Goal: Information Seeking & Learning: Compare options

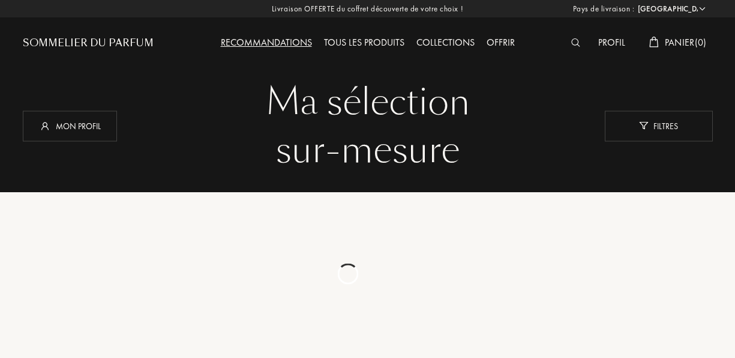
select select "FR"
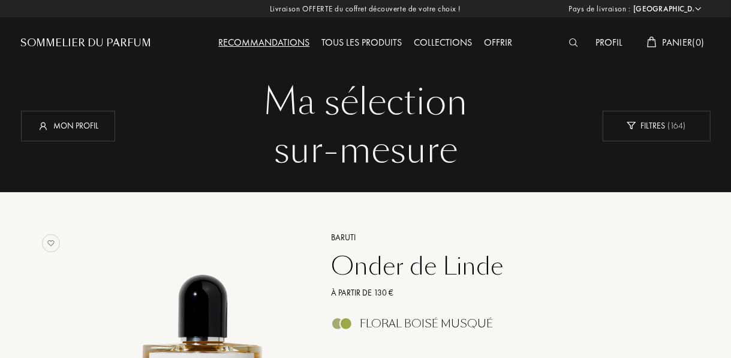
click at [617, 47] on div "Profil" at bounding box center [609, 43] width 39 height 16
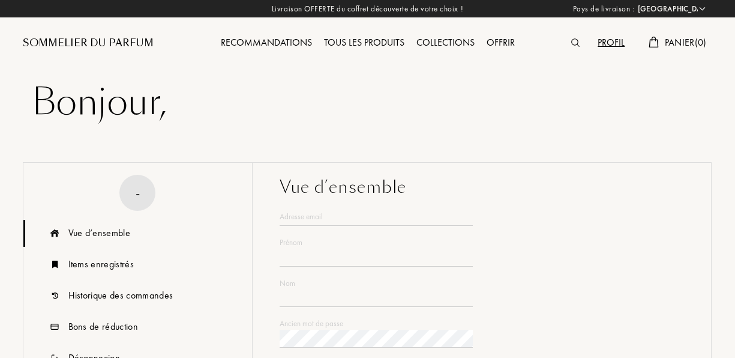
select select "FR"
type input "[PERSON_NAME]"
type input "EID"
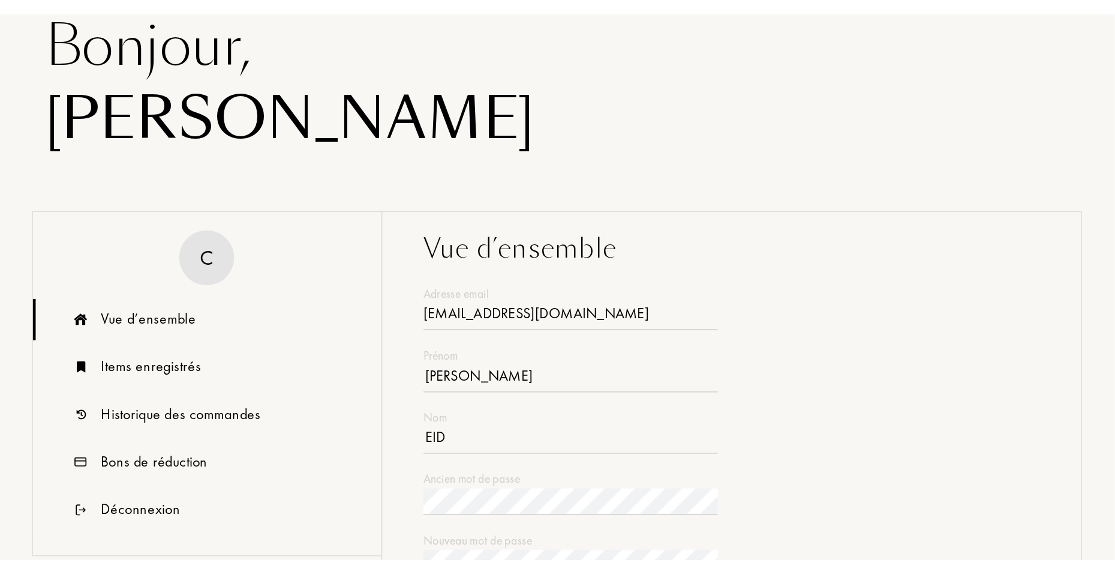
scroll to position [138, 0]
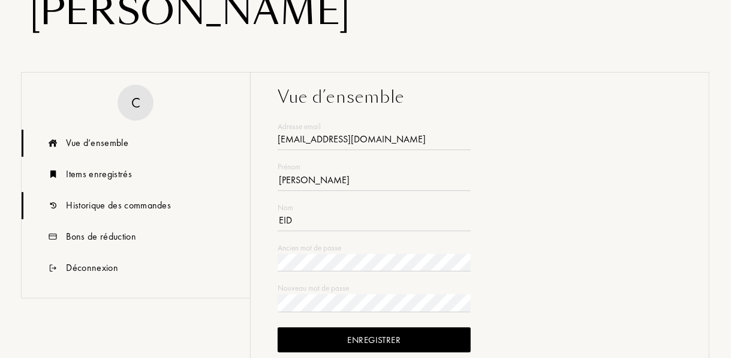
click at [116, 205] on div "Historique des commandes" at bounding box center [119, 205] width 105 height 14
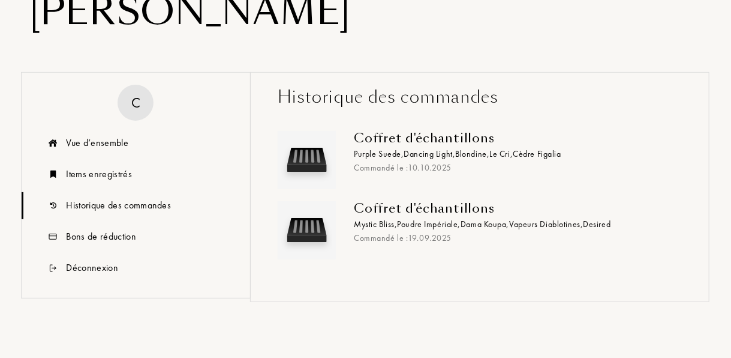
click at [377, 146] on div "Coffret d'échantillons Purple Suede , Dancing Light , Blondine , Le Cri , Cèdre…" at bounding box center [513, 152] width 319 height 43
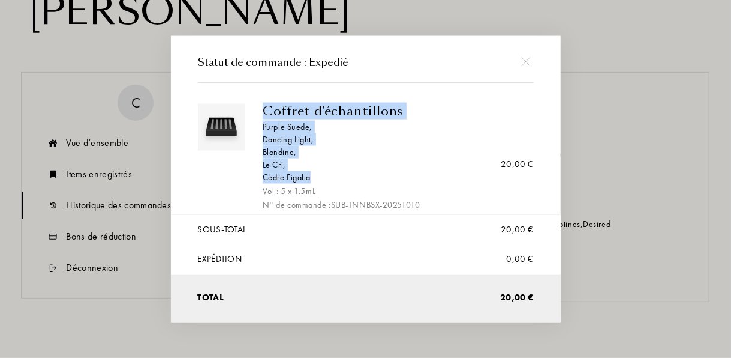
drag, startPoint x: 263, startPoint y: 110, endPoint x: 309, endPoint y: 173, distance: 77.8
click at [309, 173] on div "Coffret d'échantillons Purple Suede , Dancing Light , Blondine , Le Cri , Cèdre…" at bounding box center [394, 164] width 262 height 122
drag, startPoint x: 309, startPoint y: 173, endPoint x: 323, endPoint y: 172, distance: 14.4
click at [323, 172] on div "Cèdre Figalia" at bounding box center [394, 176] width 262 height 13
click at [319, 175] on div "Cèdre Figalia" at bounding box center [394, 176] width 262 height 13
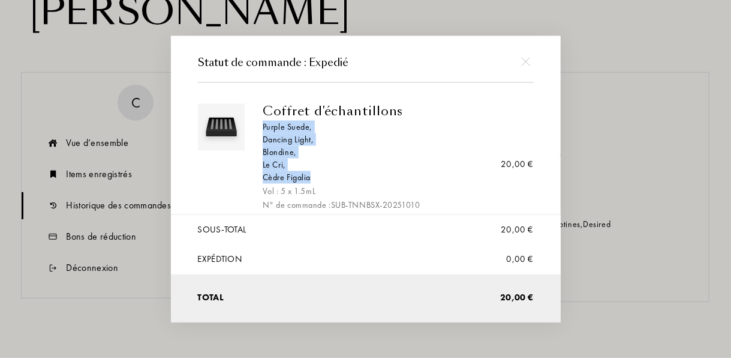
drag, startPoint x: 317, startPoint y: 178, endPoint x: 256, endPoint y: 127, distance: 79.7
click at [256, 127] on div "Coffret d'échantillons Purple Suede , Dancing Light , Blondine , Le Cri , Cèdre…" at bounding box center [394, 164] width 280 height 122
click at [566, 94] on div at bounding box center [367, 179] width 735 height 358
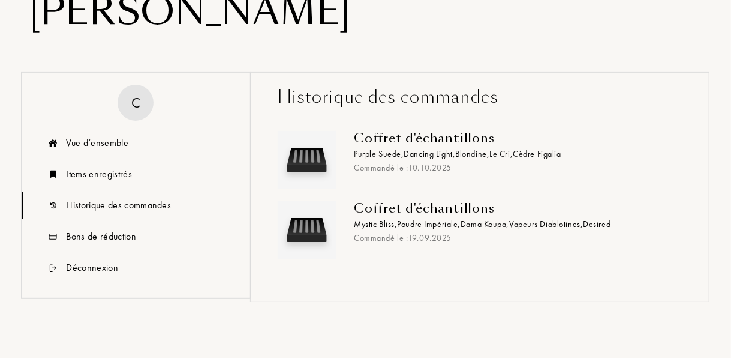
click at [439, 142] on div "Coffret d'échantillons" at bounding box center [513, 138] width 319 height 14
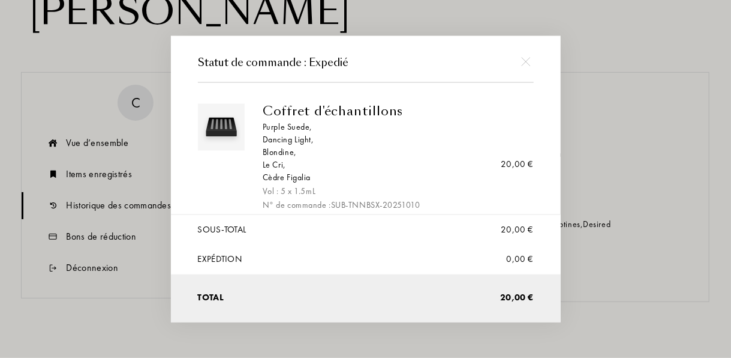
drag, startPoint x: 296, startPoint y: 126, endPoint x: 229, endPoint y: 198, distance: 98.5
click at [229, 198] on div at bounding box center [226, 164] width 56 height 122
drag, startPoint x: 294, startPoint y: 130, endPoint x: 286, endPoint y: 127, distance: 8.9
click at [286, 127] on div "Purple Suede ," at bounding box center [394, 126] width 262 height 13
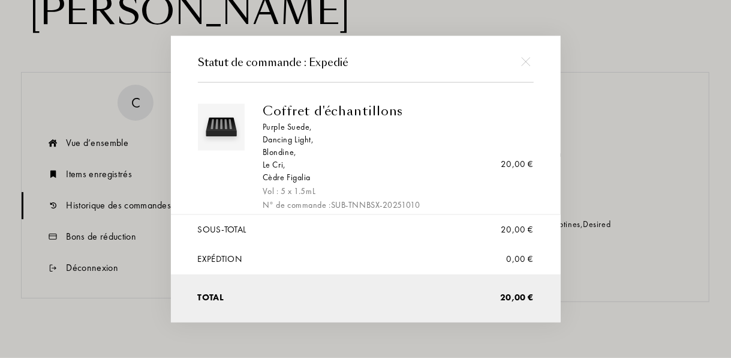
click at [326, 106] on div "Coffret d'échantillons" at bounding box center [394, 110] width 262 height 14
click at [449, 181] on div "Cèdre Figalia" at bounding box center [394, 176] width 262 height 13
click at [533, 55] on div at bounding box center [526, 61] width 27 height 27
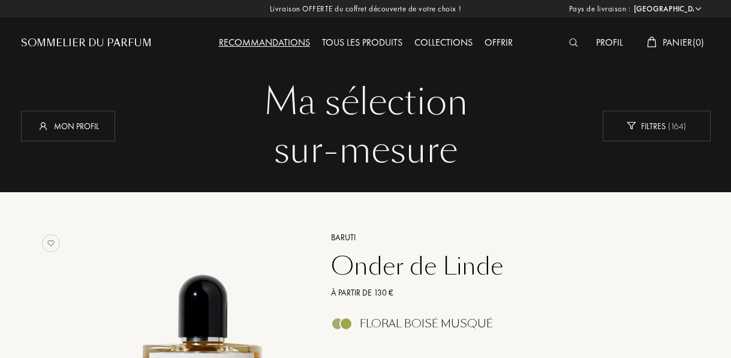
select select "FR"
click at [571, 43] on img at bounding box center [573, 42] width 9 height 8
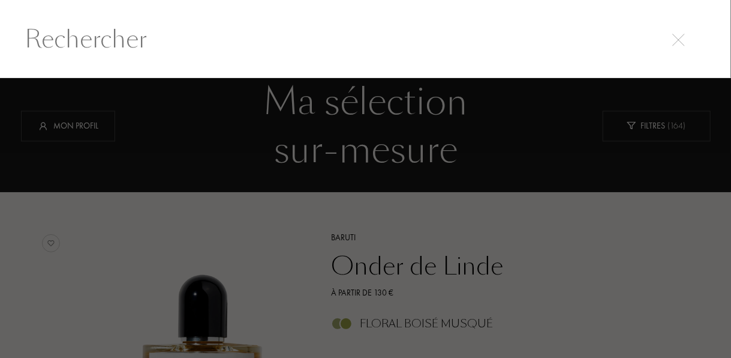
scroll to position [1, 0]
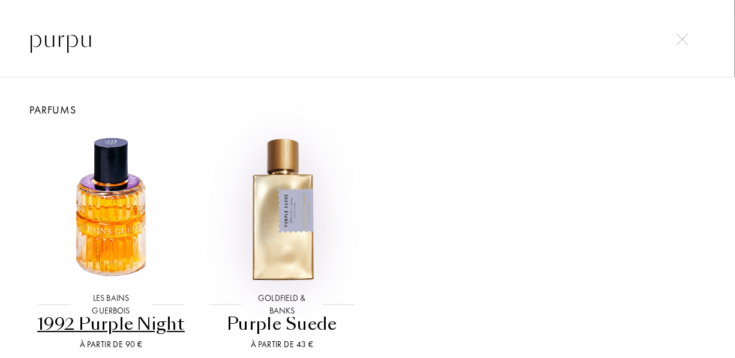
type input "purpu"
click at [280, 217] on img at bounding box center [282, 208] width 154 height 154
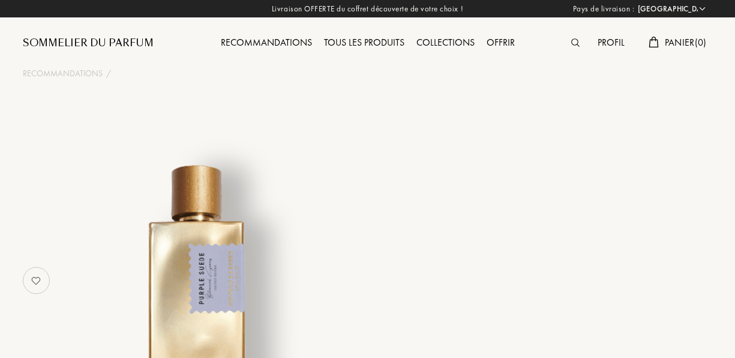
select select "FR"
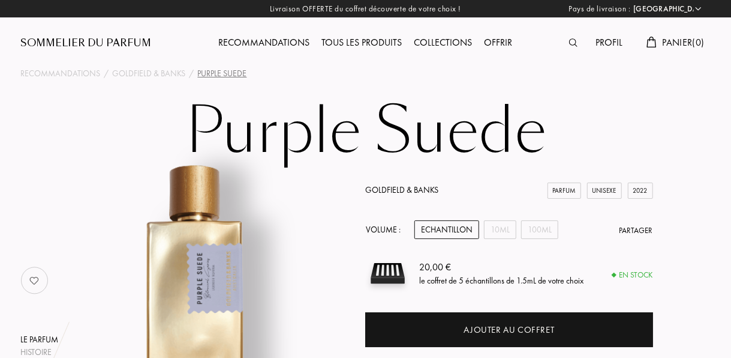
click at [575, 41] on img at bounding box center [573, 42] width 8 height 8
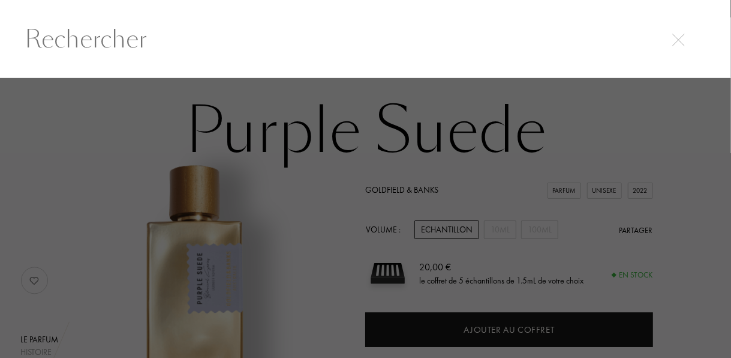
scroll to position [1, 0]
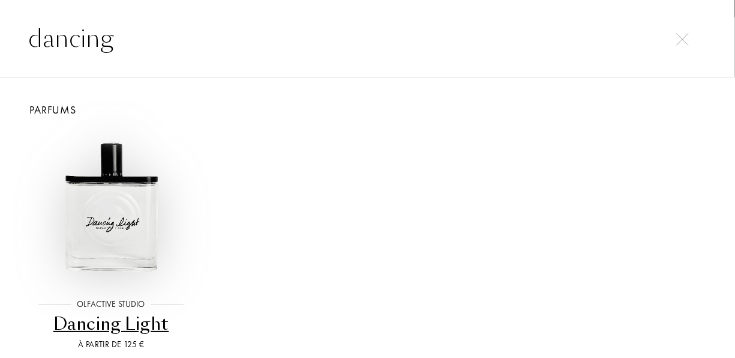
type input "dancing"
click at [135, 208] on img at bounding box center [111, 208] width 154 height 154
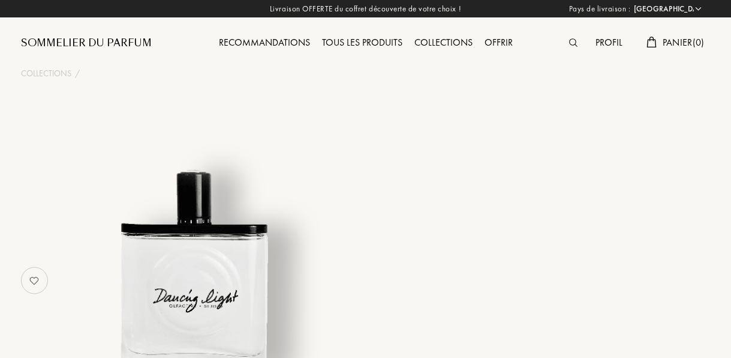
select select "FR"
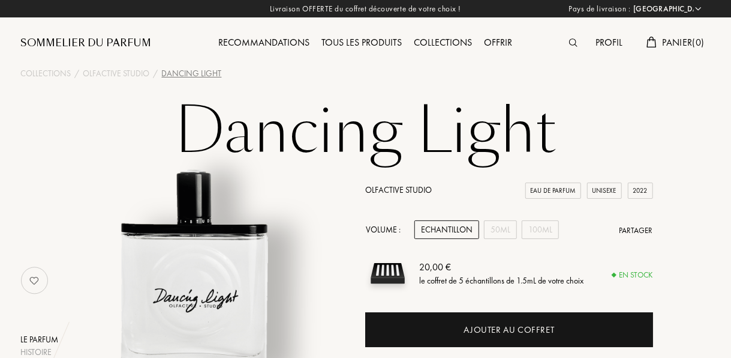
click at [572, 42] on img at bounding box center [573, 42] width 8 height 8
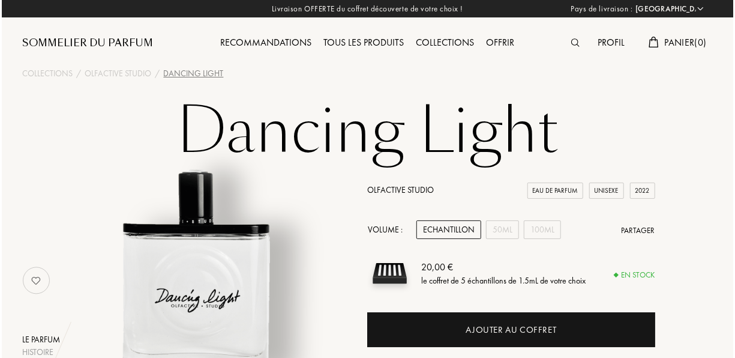
scroll to position [1, 0]
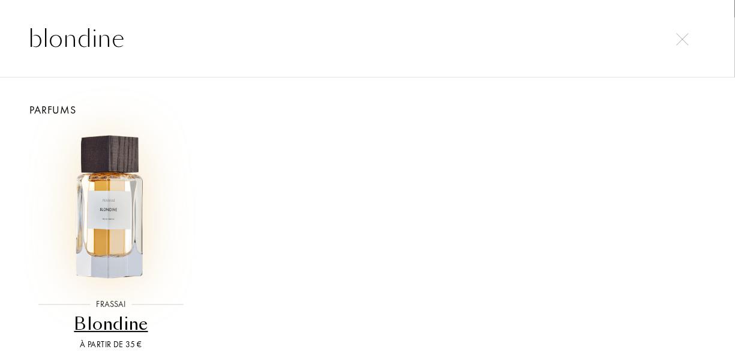
type input "blondine"
click at [131, 221] on img at bounding box center [111, 208] width 154 height 154
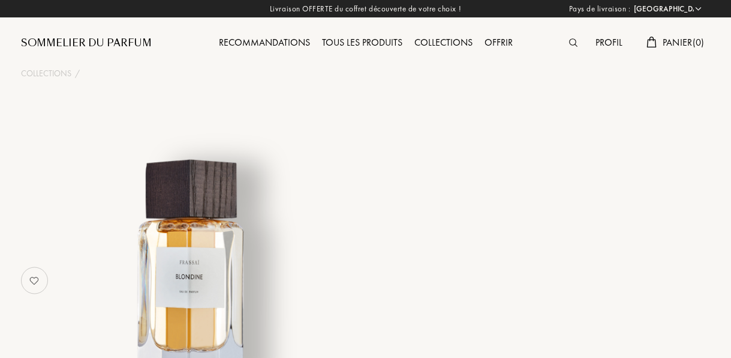
select select "FR"
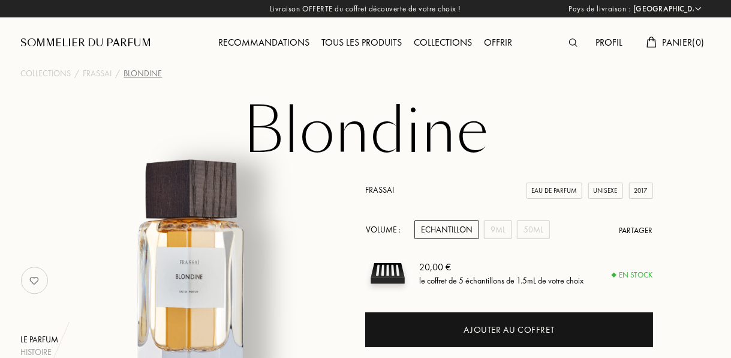
click at [573, 44] on img at bounding box center [573, 42] width 8 height 8
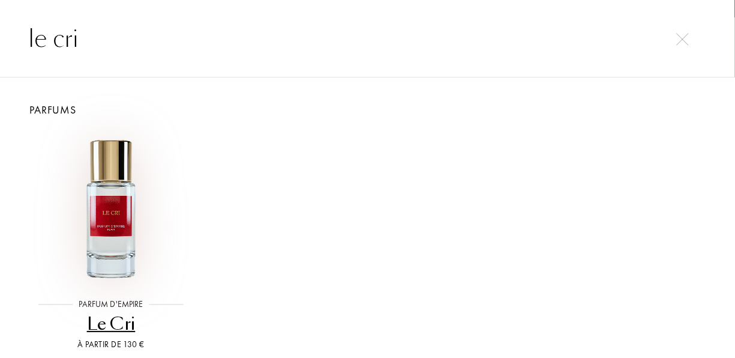
type input "le cri"
click at [114, 205] on img at bounding box center [111, 208] width 154 height 154
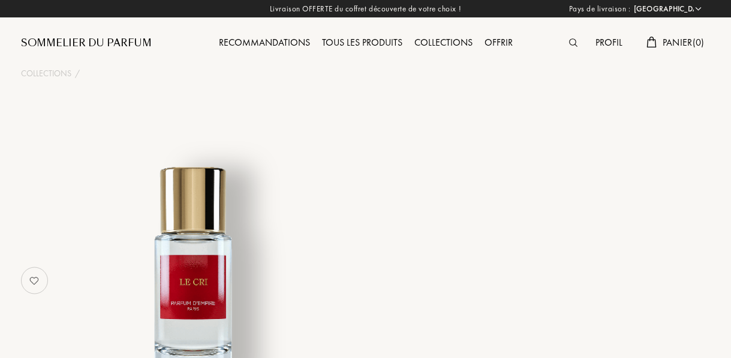
select select "FR"
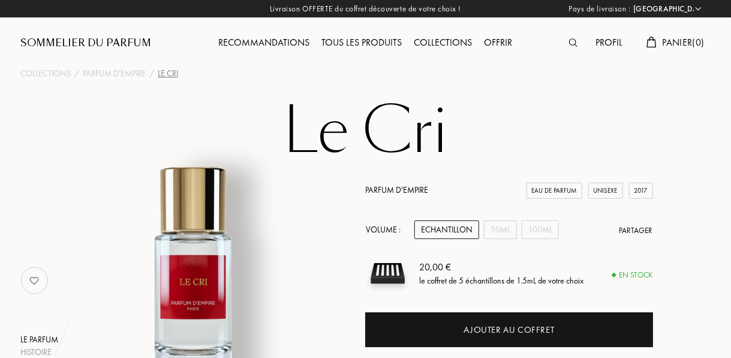
click at [575, 47] on div at bounding box center [576, 43] width 26 height 16
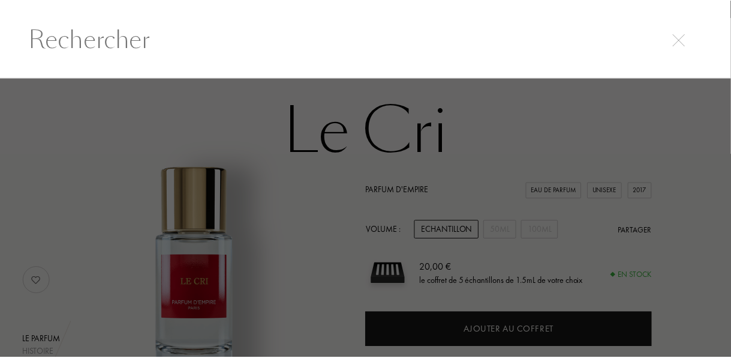
scroll to position [1, 0]
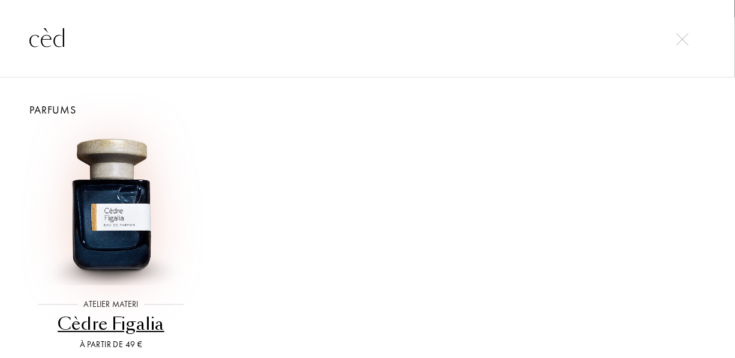
type input "cèd"
click at [124, 221] on img at bounding box center [111, 208] width 154 height 154
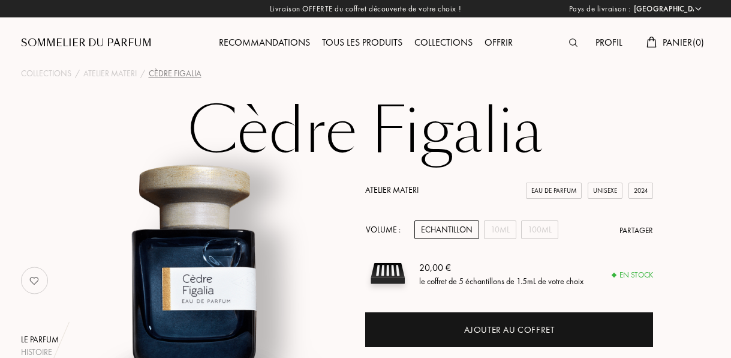
select select "FR"
